Goal: Task Accomplishment & Management: Manage account settings

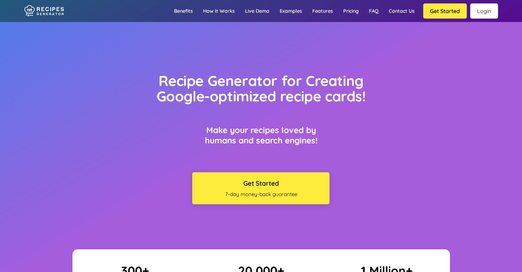
click at [478, 7] on link "Login" at bounding box center [484, 10] width 28 height 15
click at [489, 15] on link "Login" at bounding box center [484, 10] width 28 height 15
click at [488, 13] on link "Login" at bounding box center [484, 10] width 28 height 15
click at [484, 7] on link "Login" at bounding box center [484, 10] width 28 height 15
